Goal: Find specific page/section: Find specific page/section

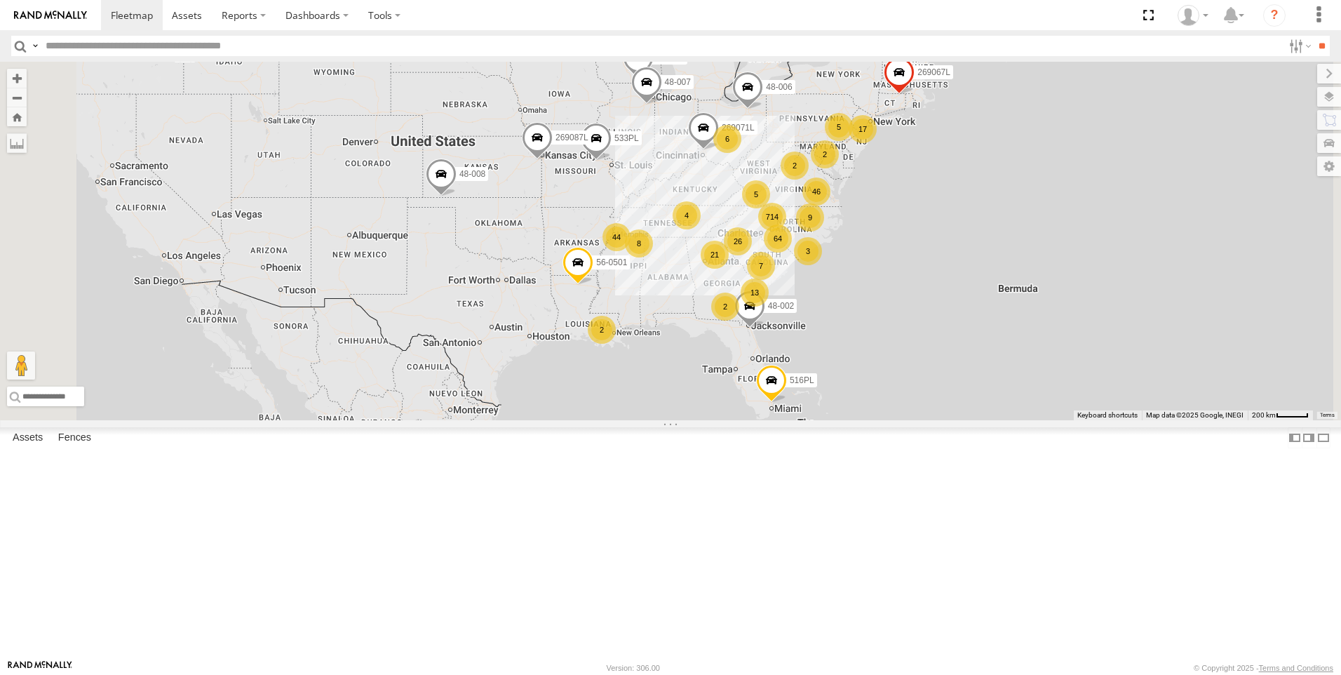
click at [201, 44] on input "text" at bounding box center [661, 46] width 1243 height 20
paste input "*****"
type input "****"
click at [1313, 36] on input "**" at bounding box center [1321, 46] width 16 height 20
